Goal: Task Accomplishment & Management: Complete application form

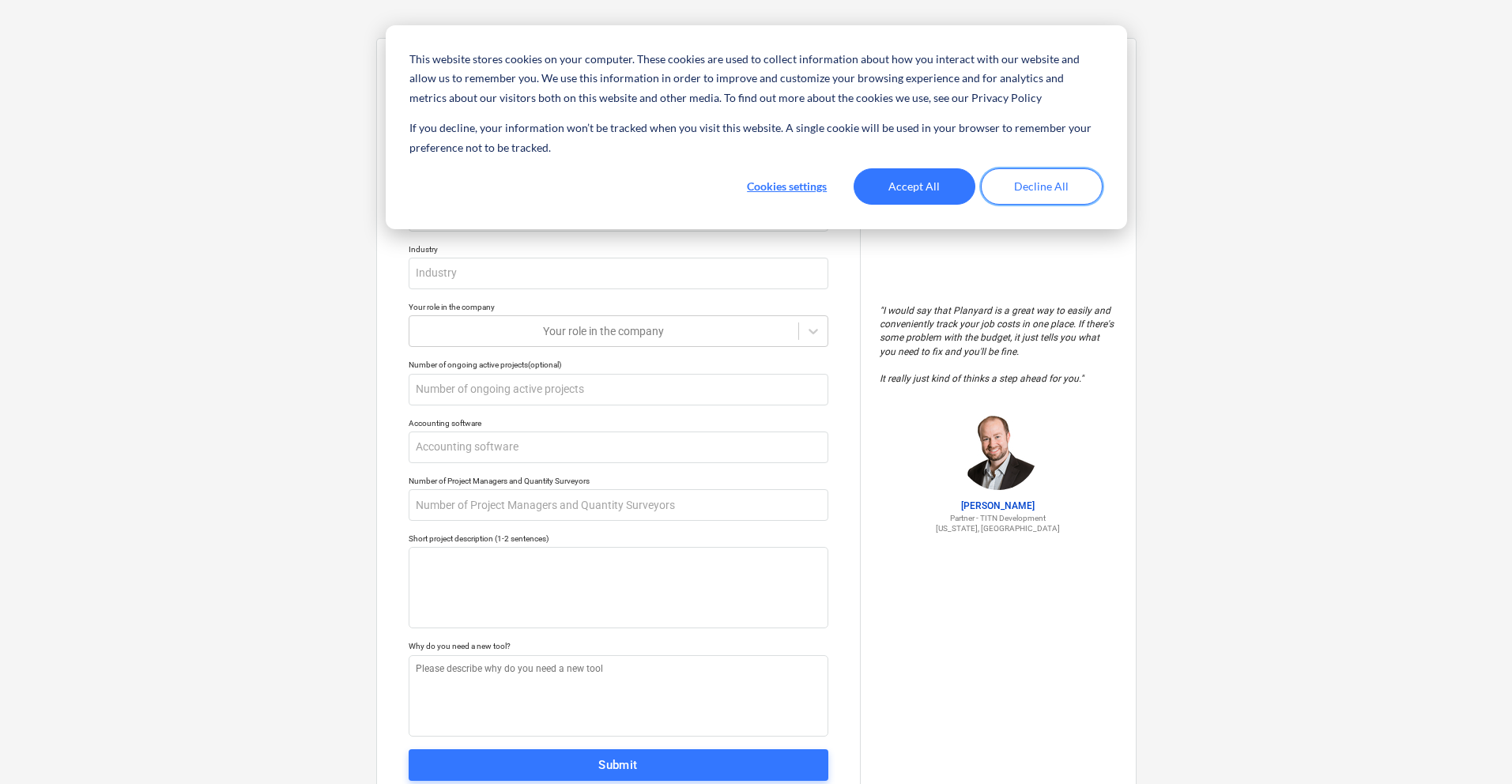
click at [1037, 196] on button "Decline All" at bounding box center [1041, 186] width 121 height 36
